Goal: Task Accomplishment & Management: Use online tool/utility

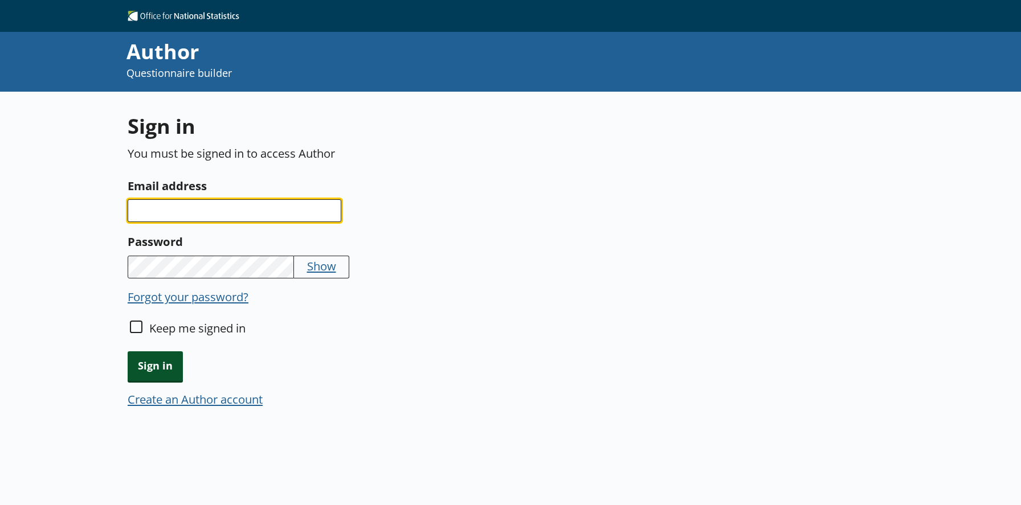
type input "Farhana.Motlib@ext.ons.gov.uk"
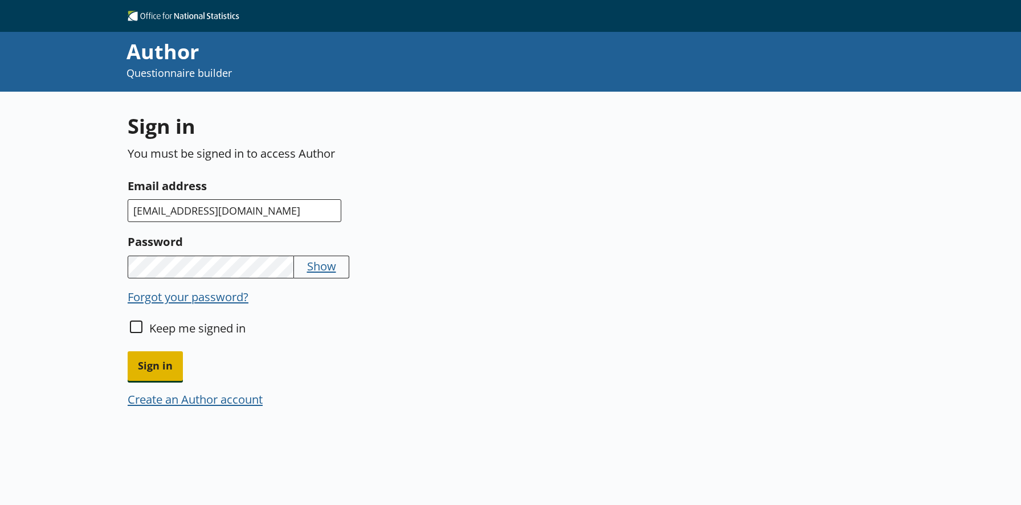
click at [173, 365] on span "Sign in" at bounding box center [155, 365] width 55 height 29
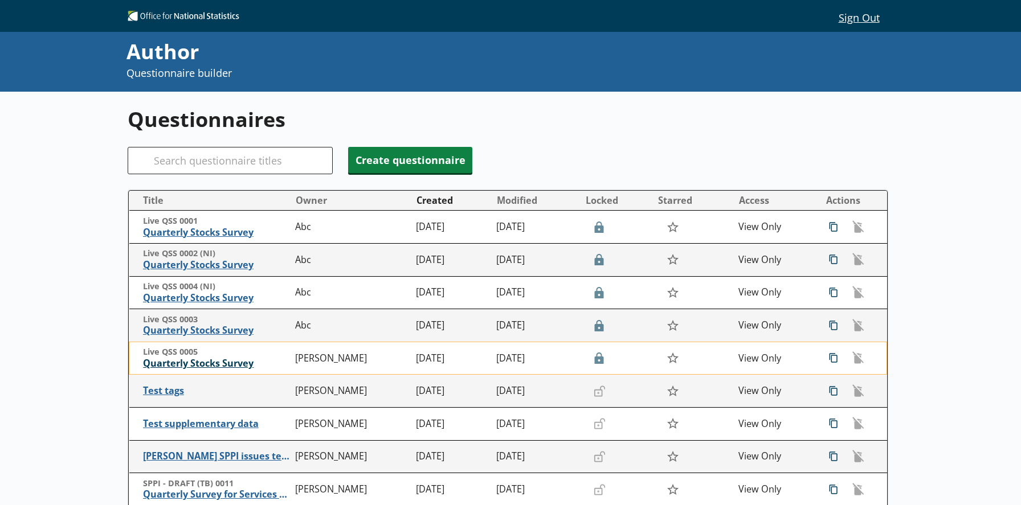
click at [194, 368] on span "Quarterly Stocks Survey" at bounding box center [216, 364] width 146 height 12
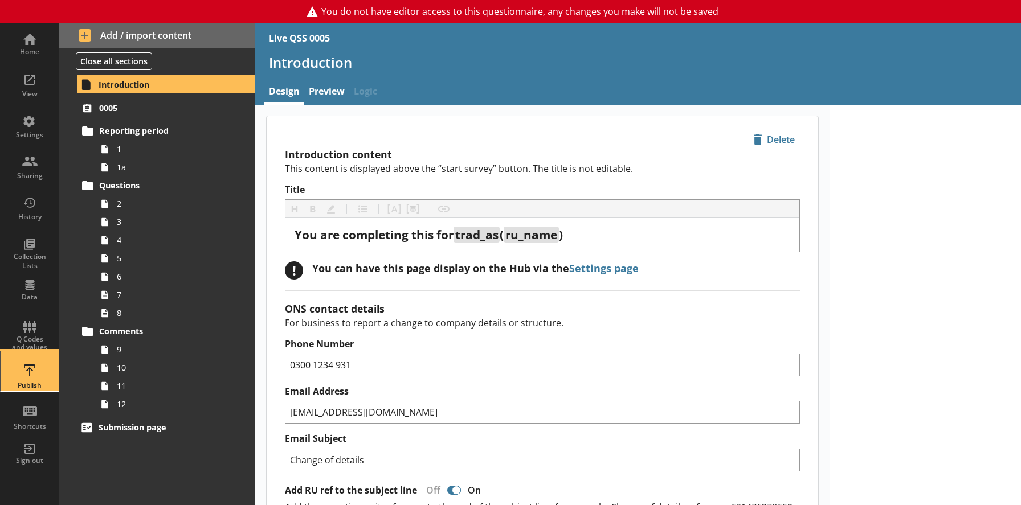
click at [36, 389] on div "Publish" at bounding box center [30, 385] width 40 height 9
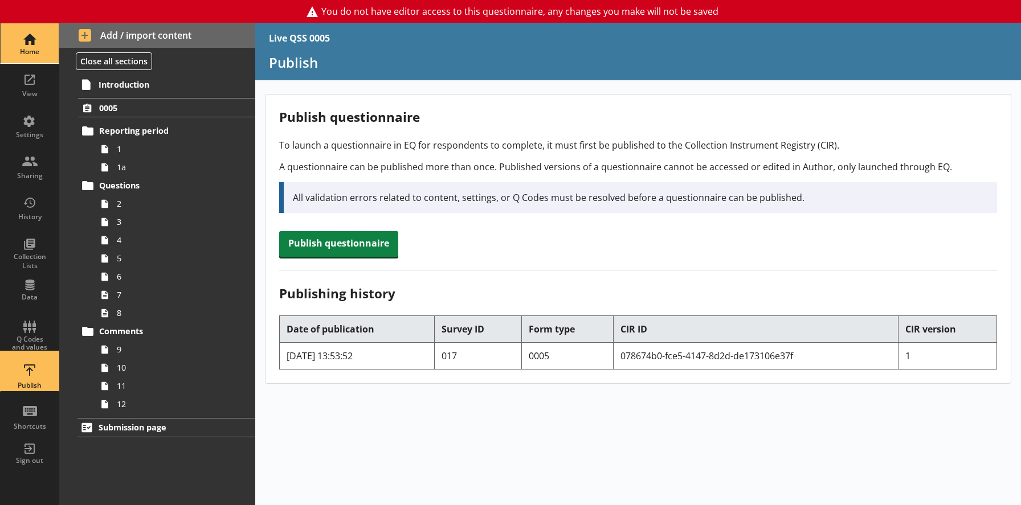
click at [35, 46] on div "Home" at bounding box center [30, 43] width 40 height 40
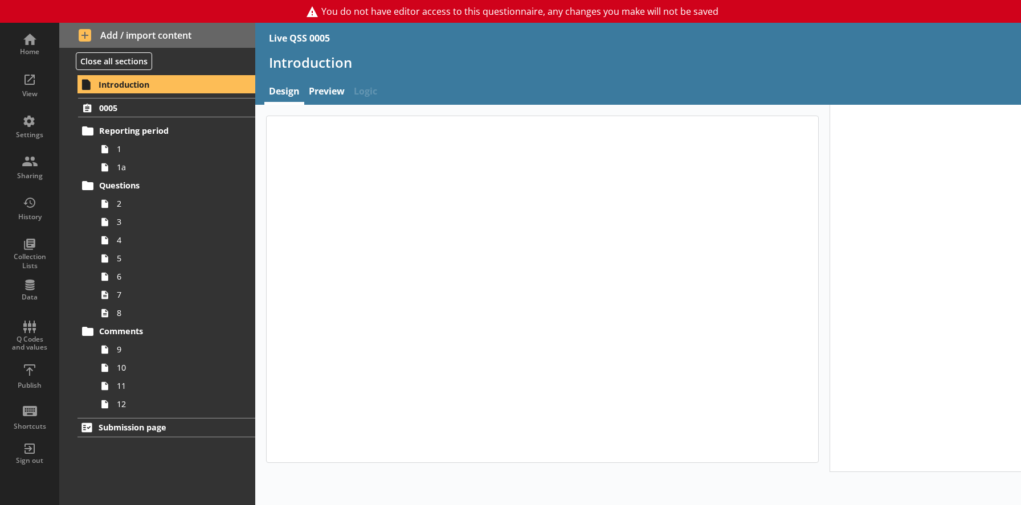
type textarea "x"
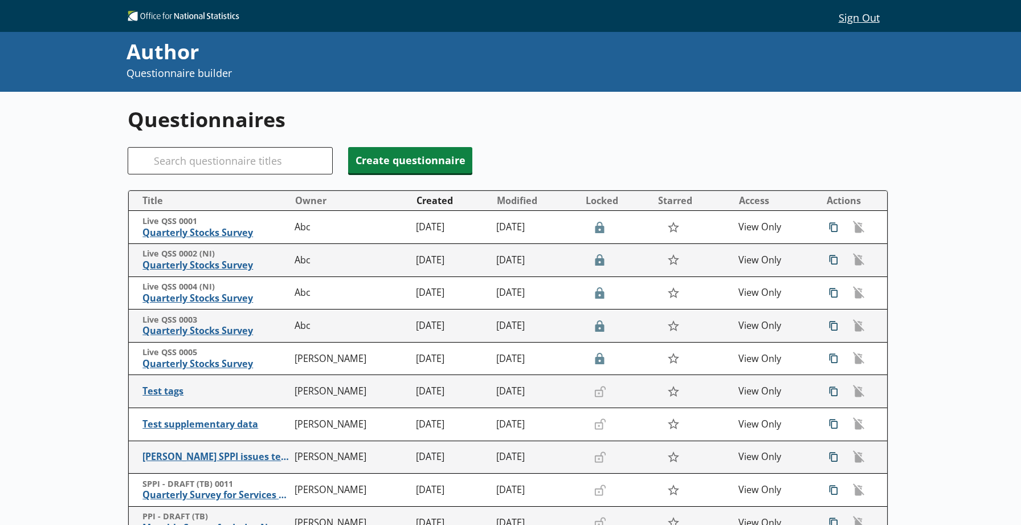
click at [795, 1] on div "Sign Out Sign Out" at bounding box center [510, 16] width 1021 height 32
click at [1017, 81] on div "Author Questionnaire builder" at bounding box center [510, 62] width 1021 height 60
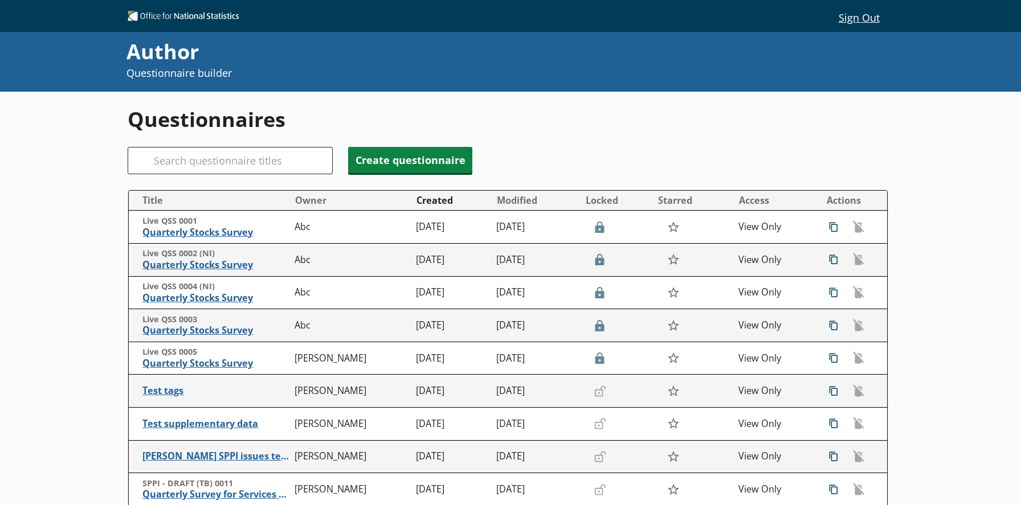
click at [731, 133] on h1 "Questionnaires" at bounding box center [508, 119] width 761 height 28
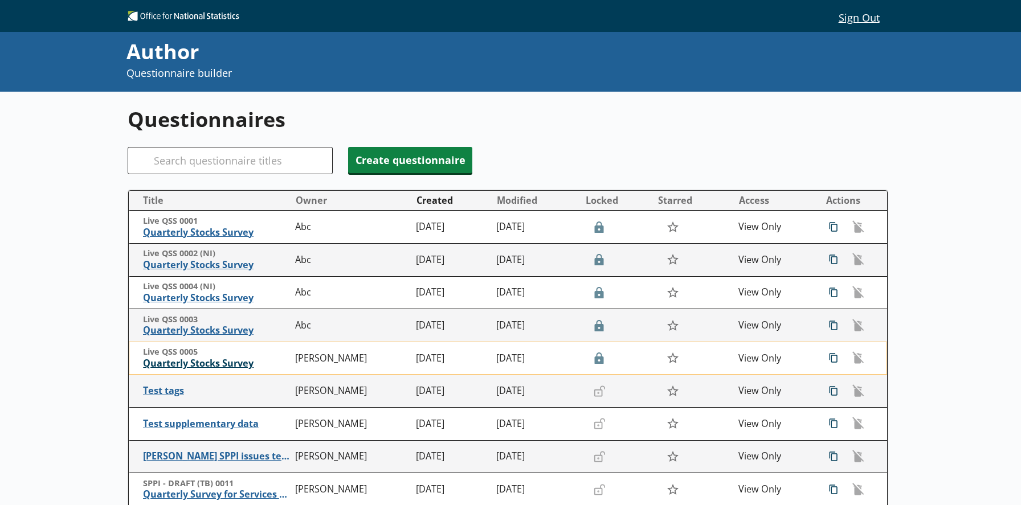
click at [215, 363] on span "Quarterly Stocks Survey" at bounding box center [216, 364] width 146 height 12
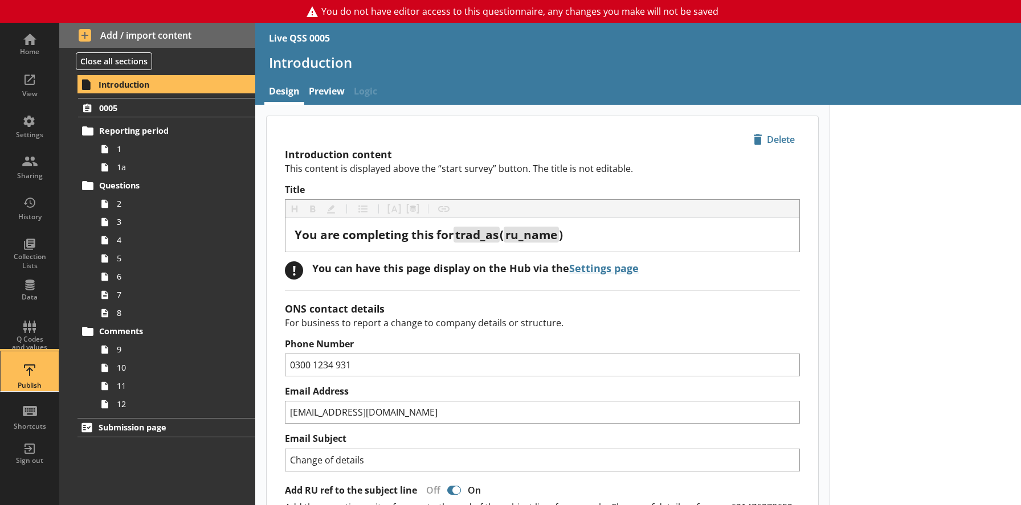
click at [34, 386] on div "Publish" at bounding box center [30, 385] width 40 height 9
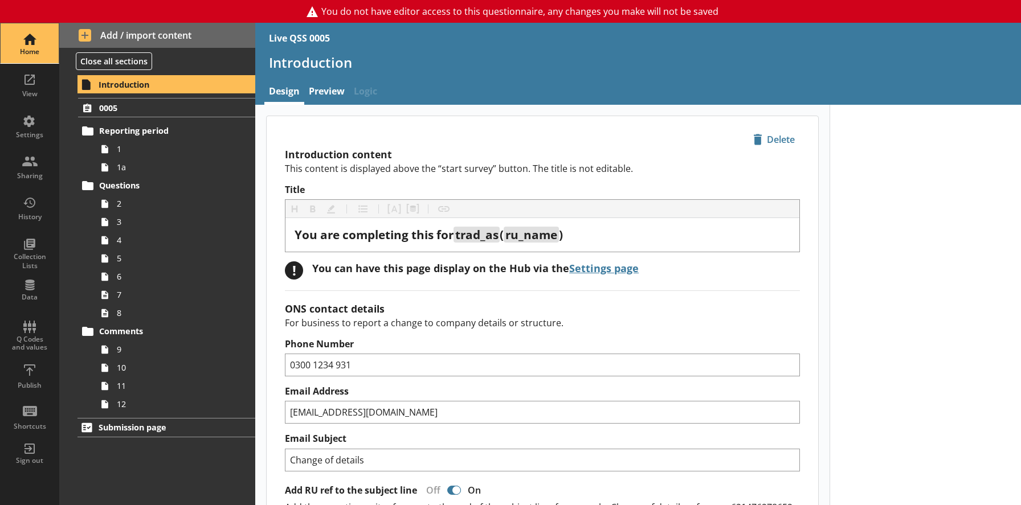
click at [32, 57] on div "Home" at bounding box center [30, 43] width 40 height 40
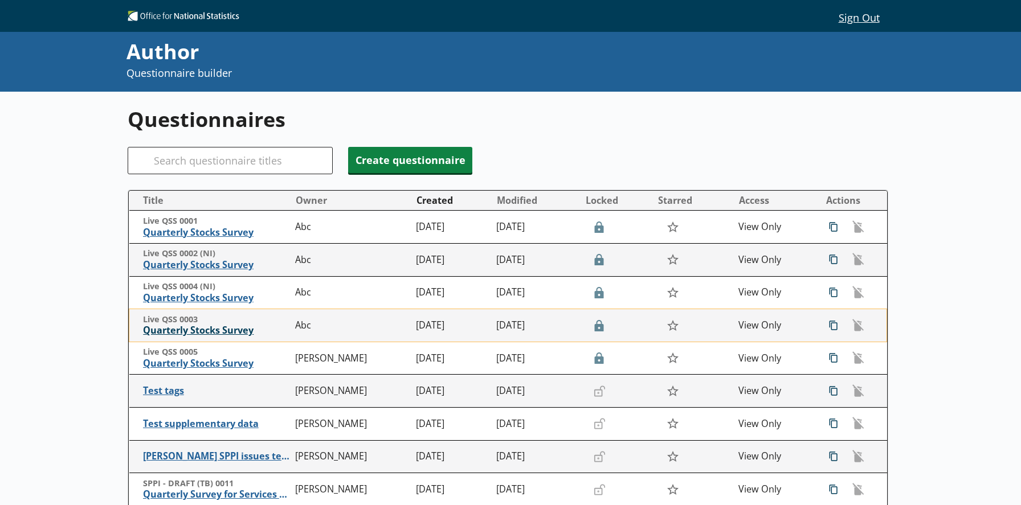
click at [181, 328] on span "Quarterly Stocks Survey" at bounding box center [216, 331] width 146 height 12
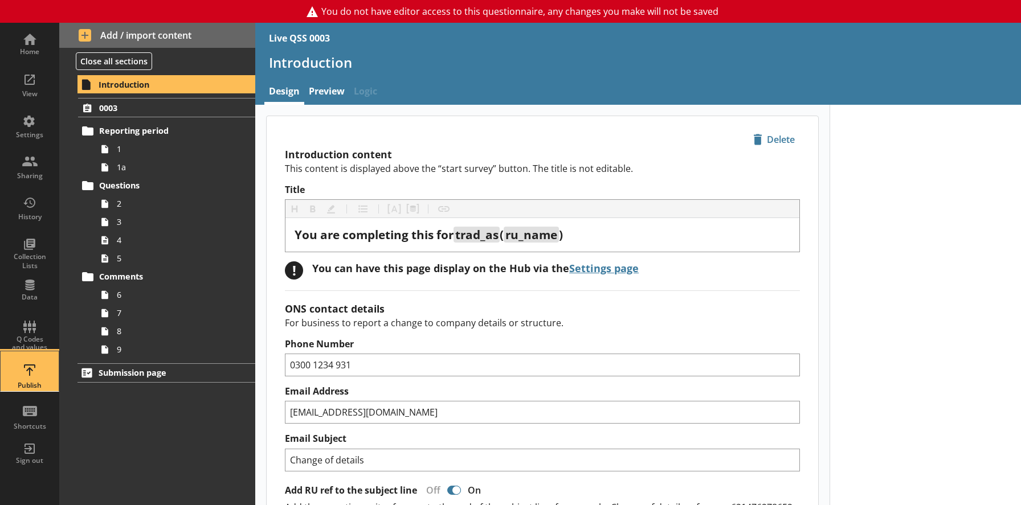
click at [28, 382] on div "Publish" at bounding box center [30, 385] width 40 height 9
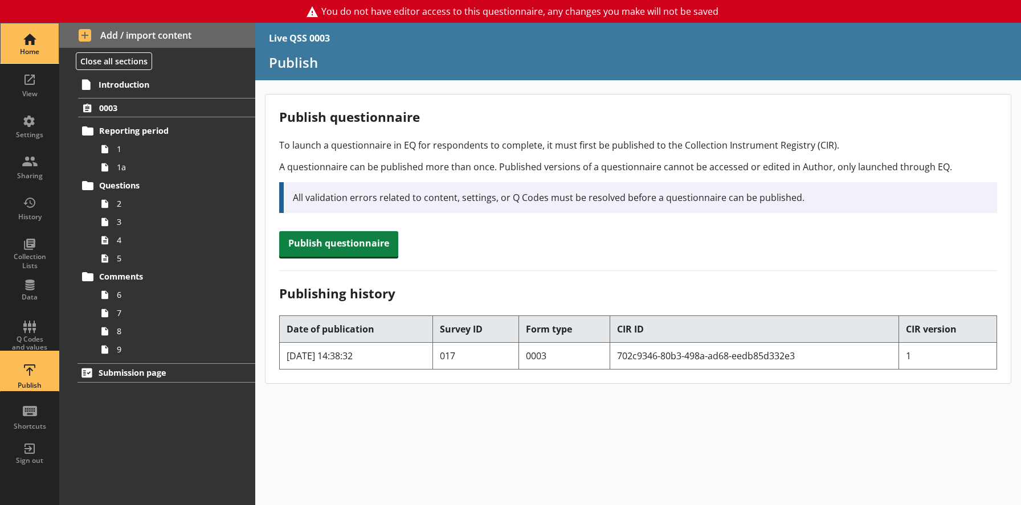
click at [31, 42] on div "Home" at bounding box center [30, 43] width 40 height 40
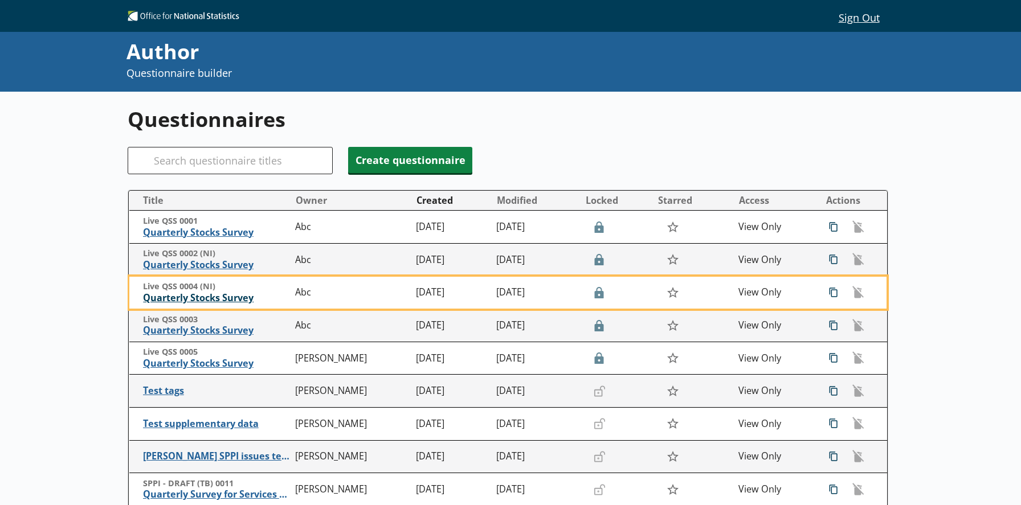
click at [194, 301] on span "Quarterly Stocks Survey" at bounding box center [216, 298] width 146 height 12
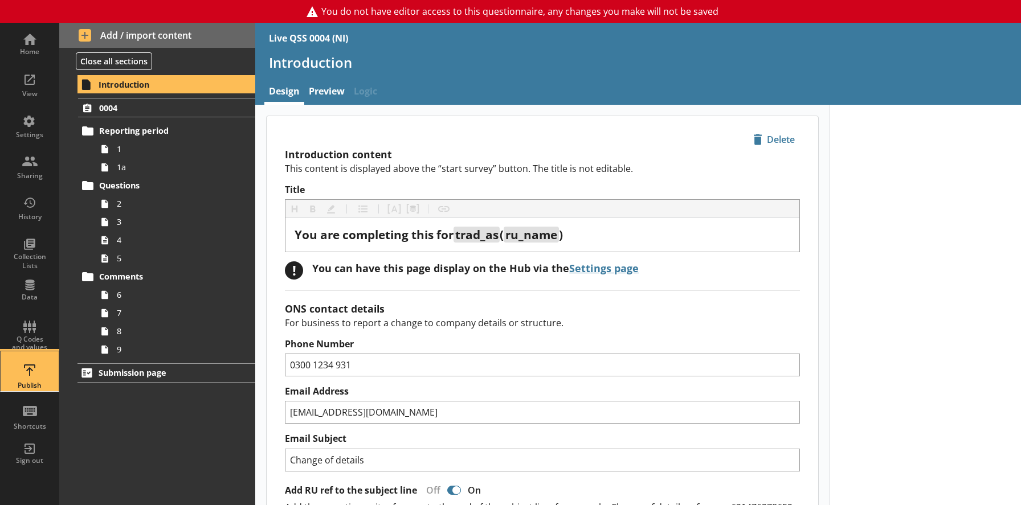
click at [21, 379] on div "Publish" at bounding box center [30, 371] width 40 height 40
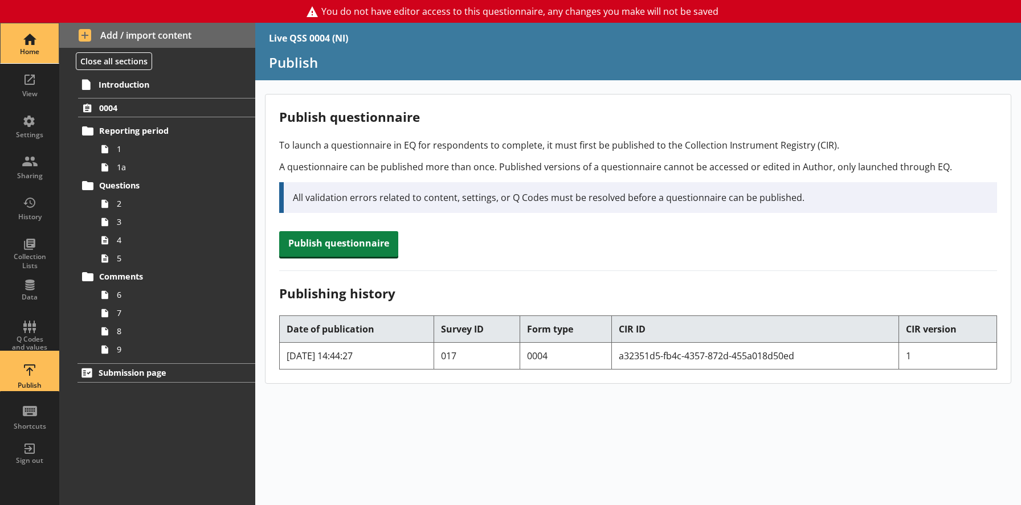
click at [39, 50] on div "Home" at bounding box center [30, 51] width 40 height 9
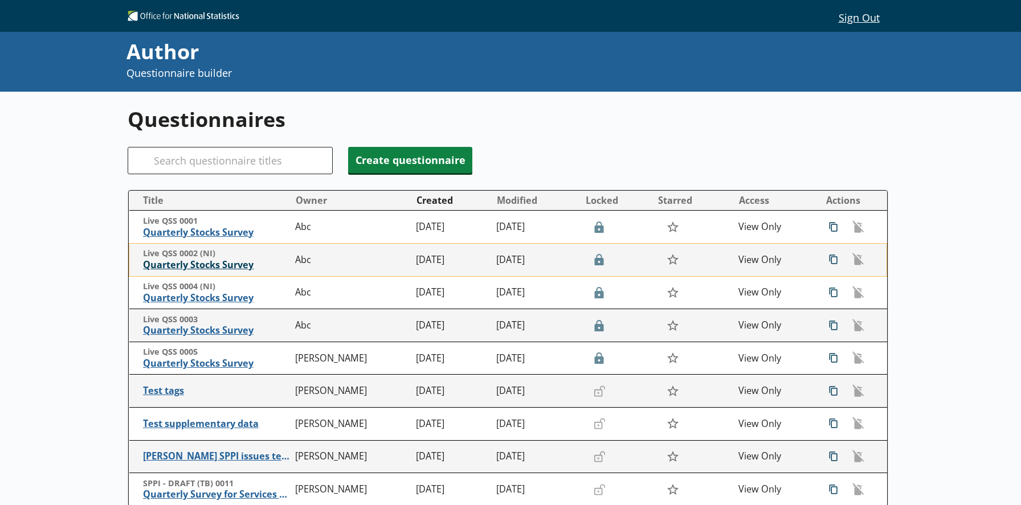
click at [167, 264] on span "Quarterly Stocks Survey" at bounding box center [216, 265] width 146 height 12
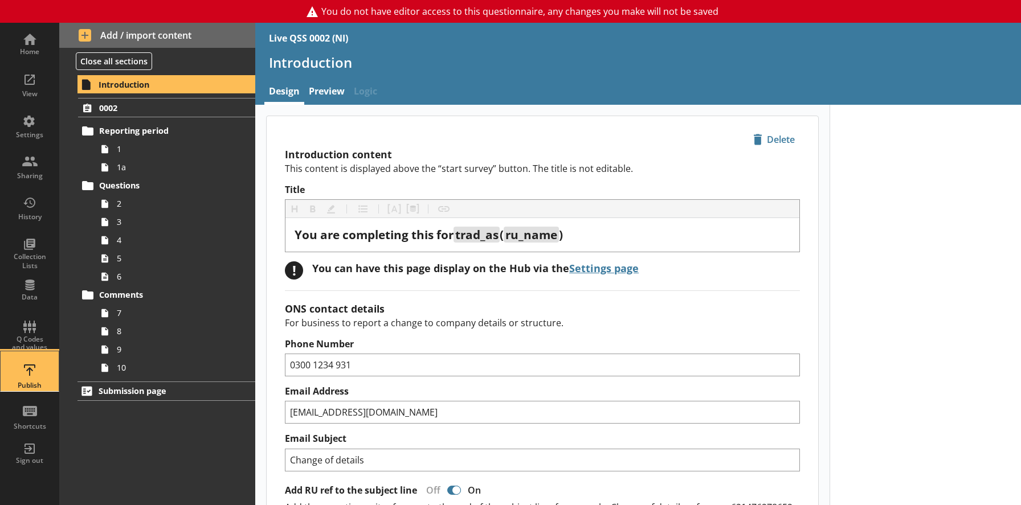
click at [36, 385] on div "Publish" at bounding box center [30, 385] width 40 height 9
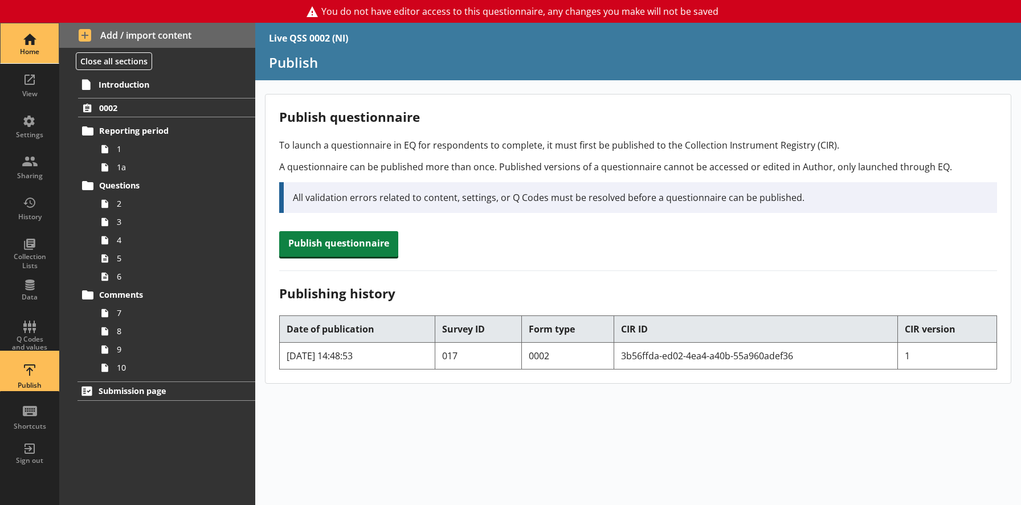
click at [23, 56] on div "Home" at bounding box center [30, 51] width 40 height 9
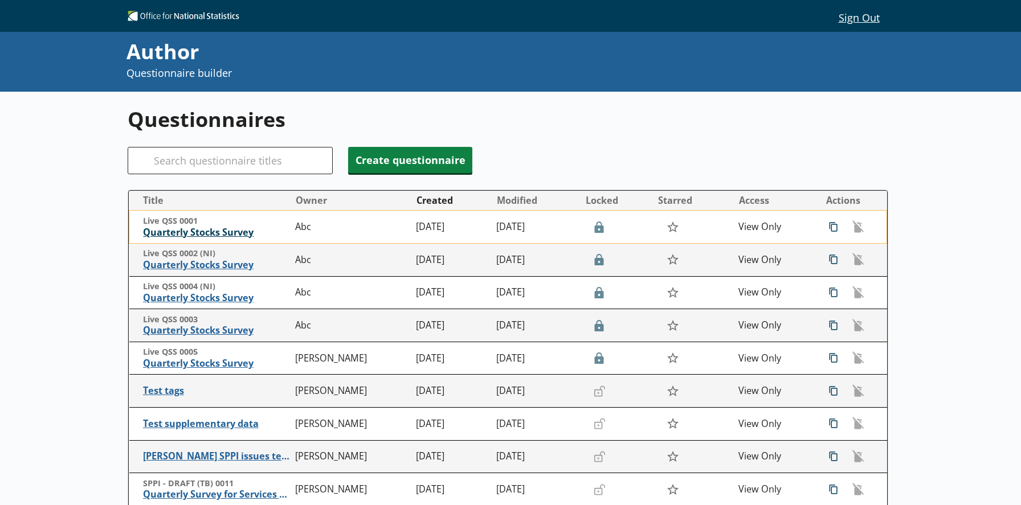
click at [175, 232] on span "Quarterly Stocks Survey" at bounding box center [216, 233] width 146 height 12
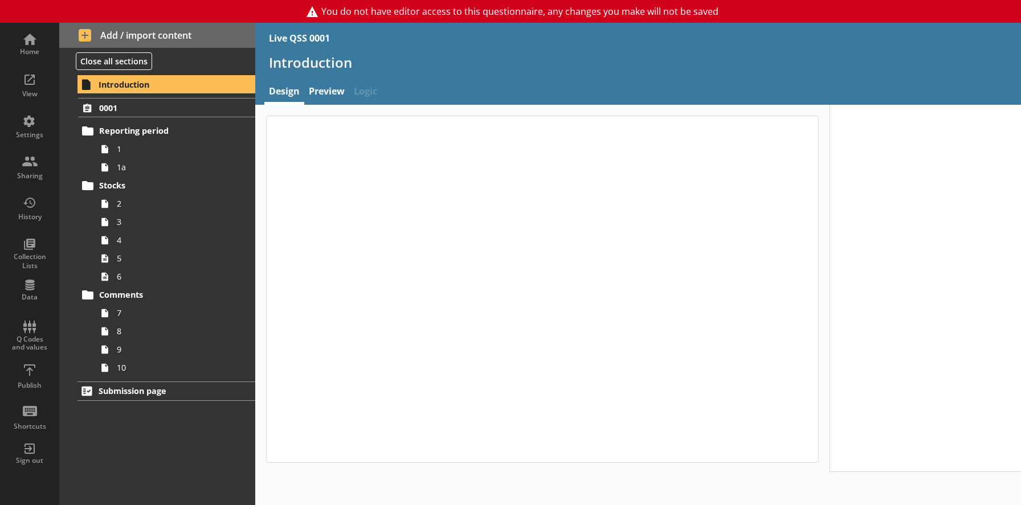
type textarea "x"
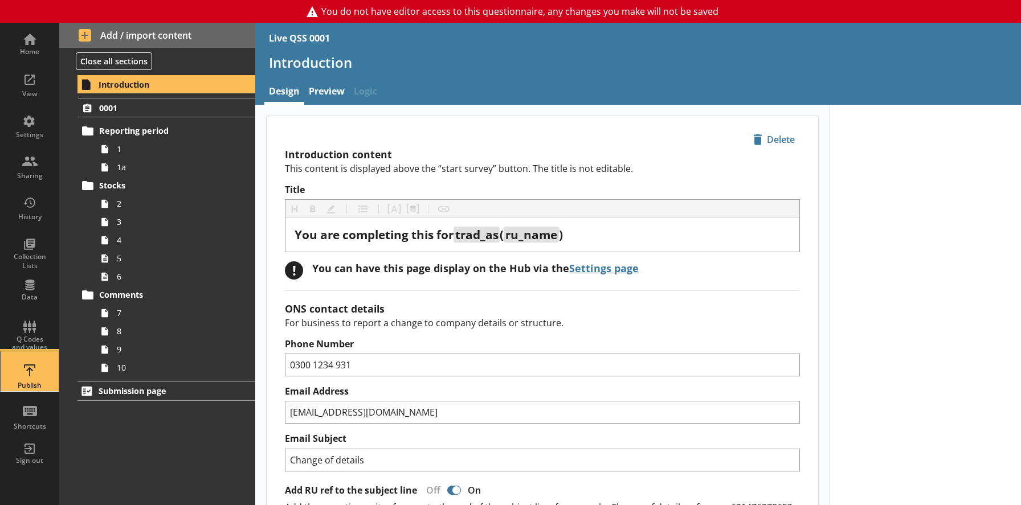
click at [19, 366] on div "Publish" at bounding box center [30, 371] width 40 height 40
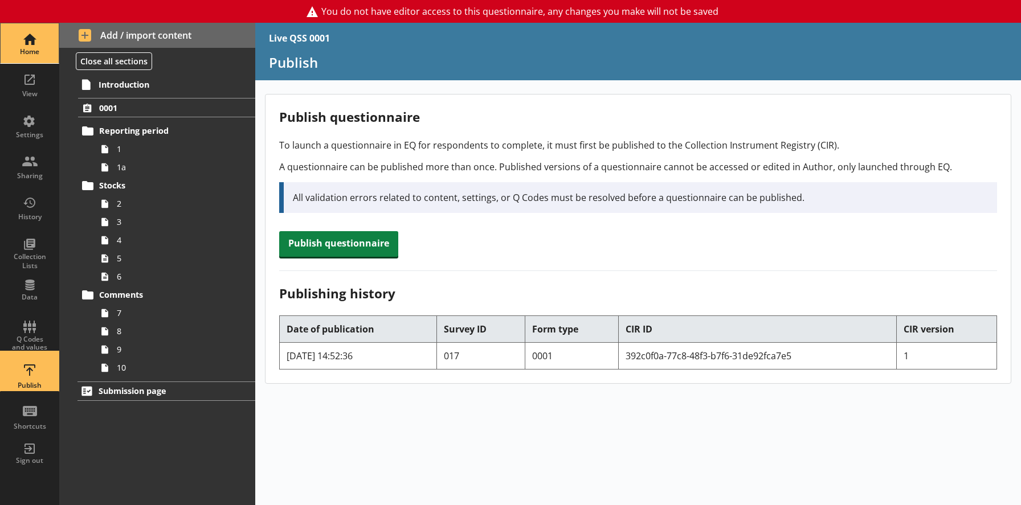
click at [37, 49] on div "Home" at bounding box center [30, 51] width 40 height 9
